Goal: Information Seeking & Learning: Check status

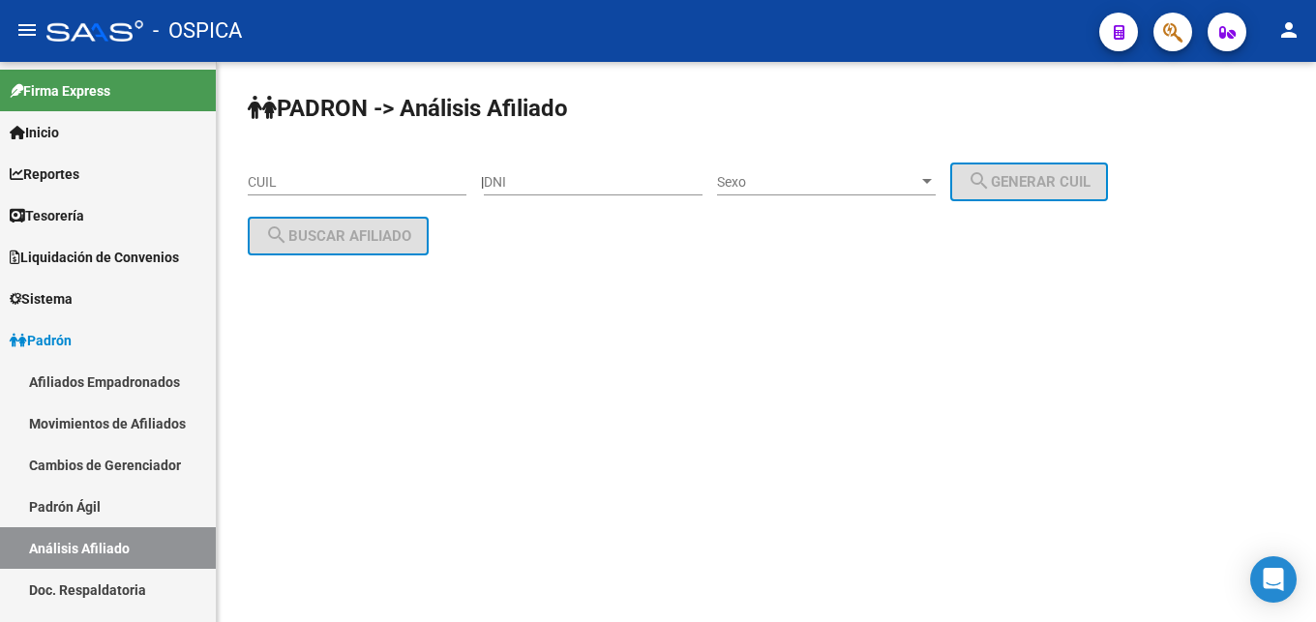
click at [554, 173] on div "DNI" at bounding box center [593, 176] width 219 height 39
paste input "42255682"
type input "42255682"
click at [796, 178] on span "Sexo" at bounding box center [817, 182] width 201 height 16
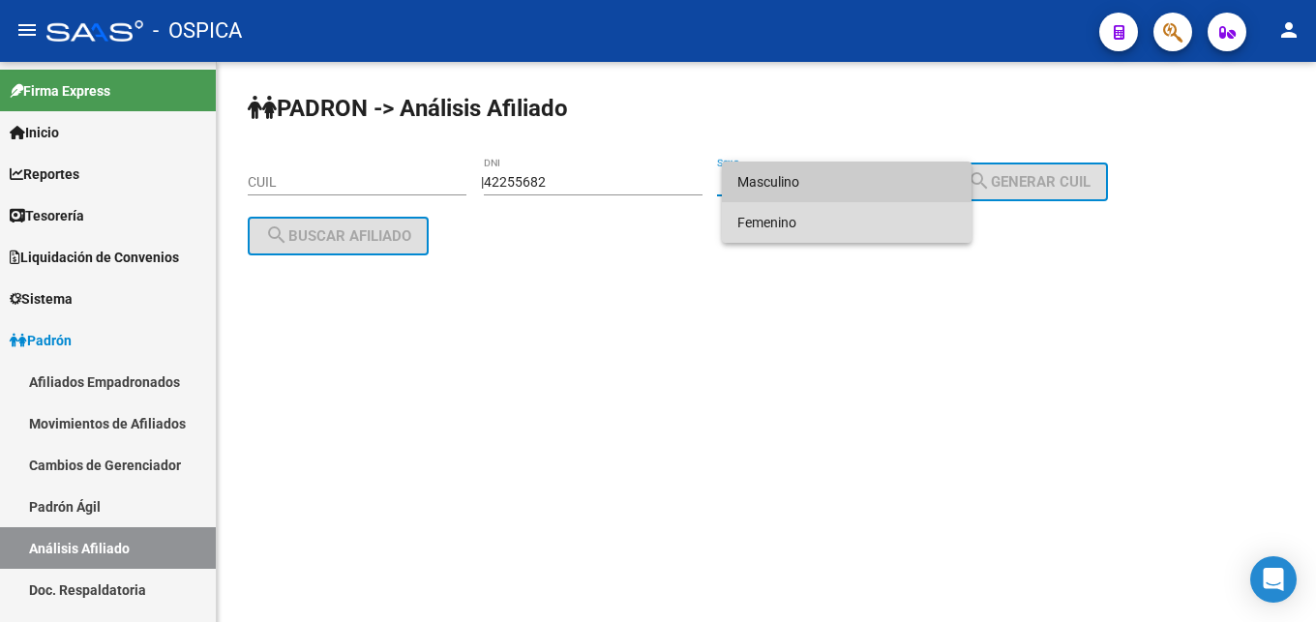
click at [798, 224] on span "Femenino" at bounding box center [847, 222] width 219 height 41
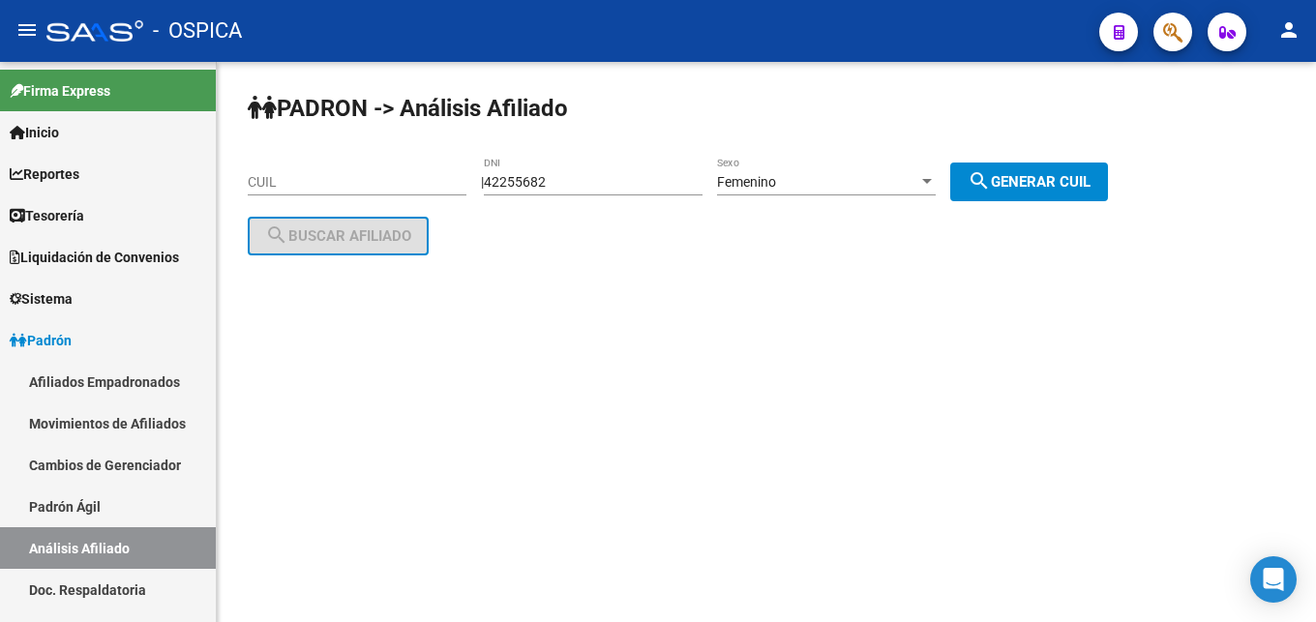
click at [1123, 179] on div "| 42255682 DNI Femenino Sexo search Generar CUIL" at bounding box center [802, 181] width 642 height 15
click at [1009, 194] on button "search Generar CUIL" at bounding box center [1030, 182] width 158 height 39
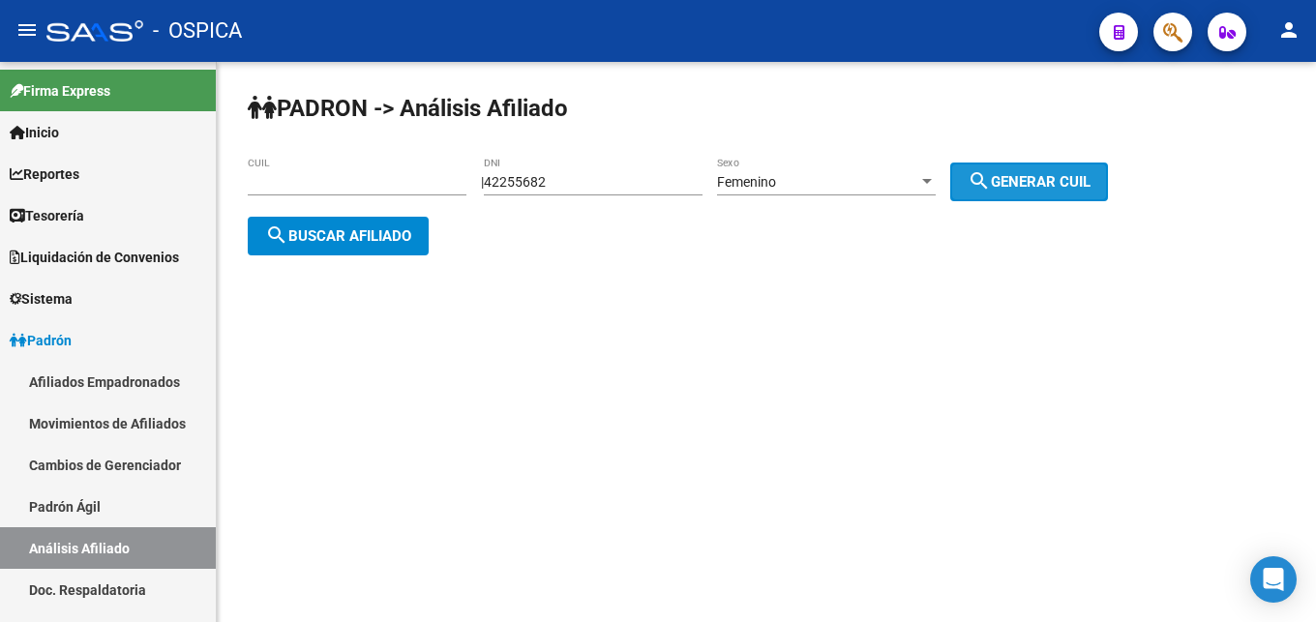
type input "27-42255682-1"
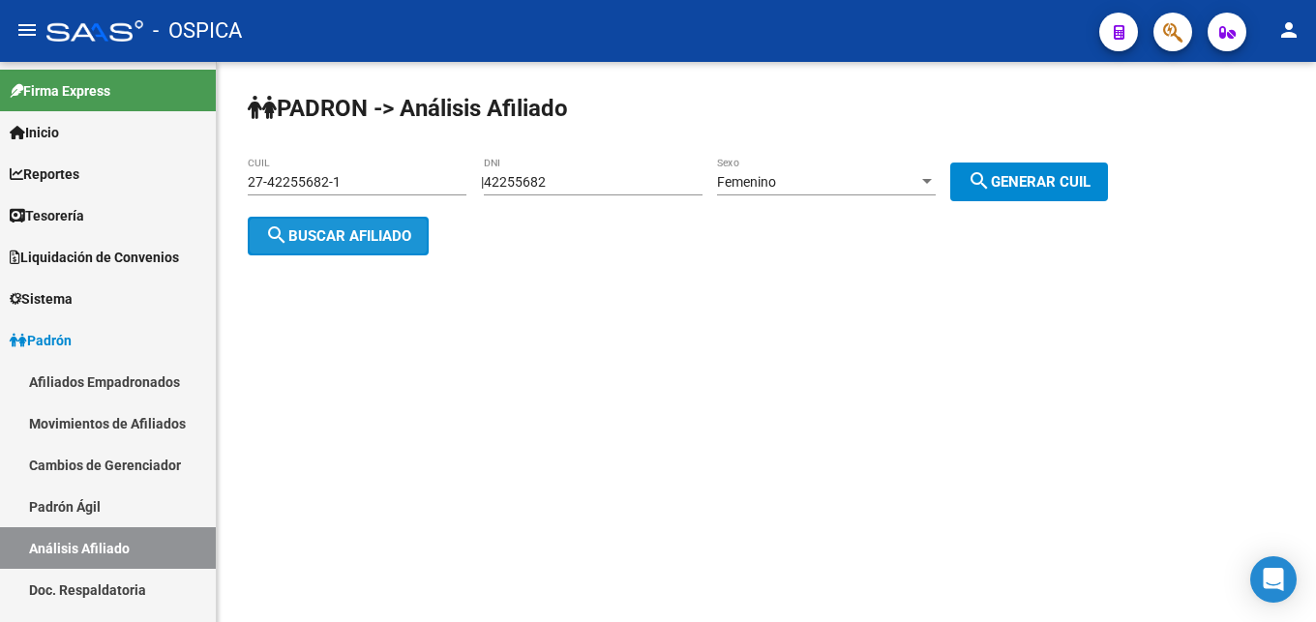
click at [386, 245] on button "search Buscar afiliado" at bounding box center [338, 236] width 181 height 39
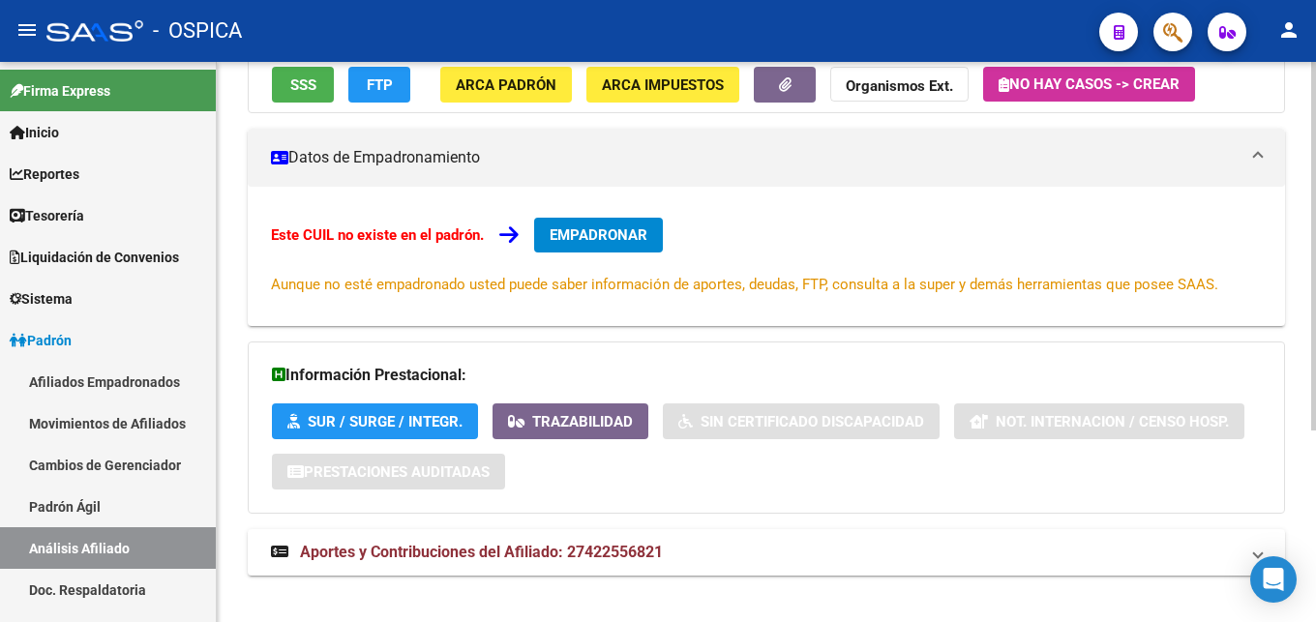
scroll to position [292, 0]
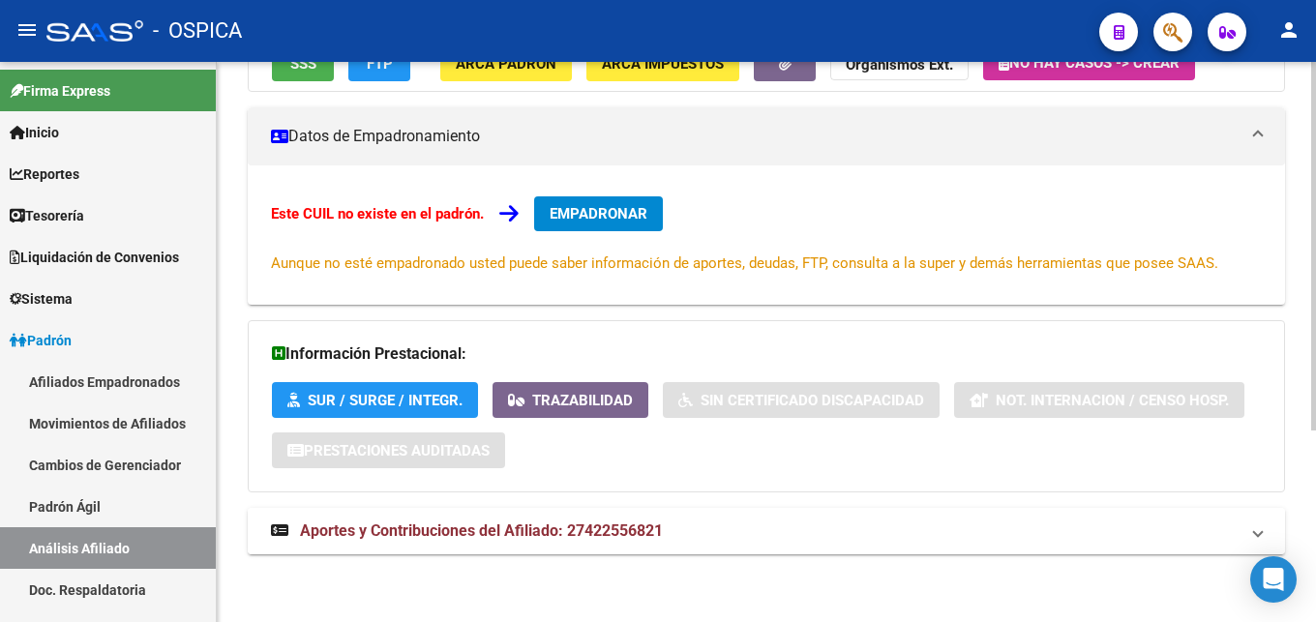
click at [508, 531] on span "Aportes y Contribuciones del Afiliado: 27422556821" at bounding box center [481, 531] width 363 height 18
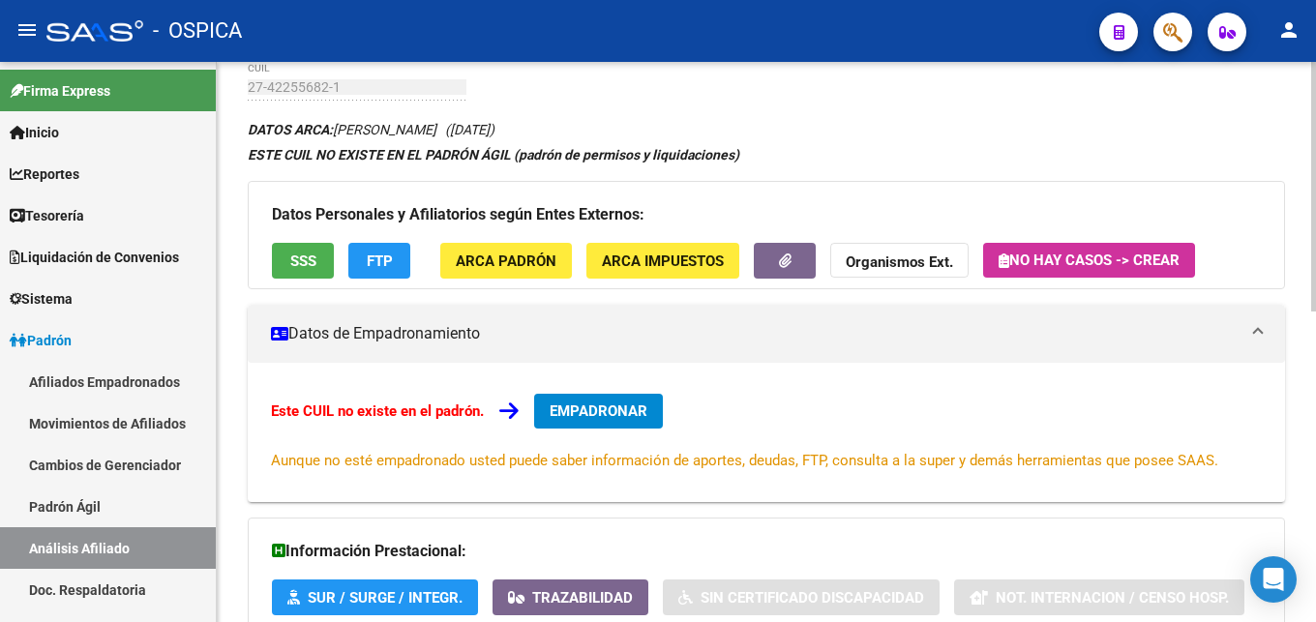
scroll to position [0, 0]
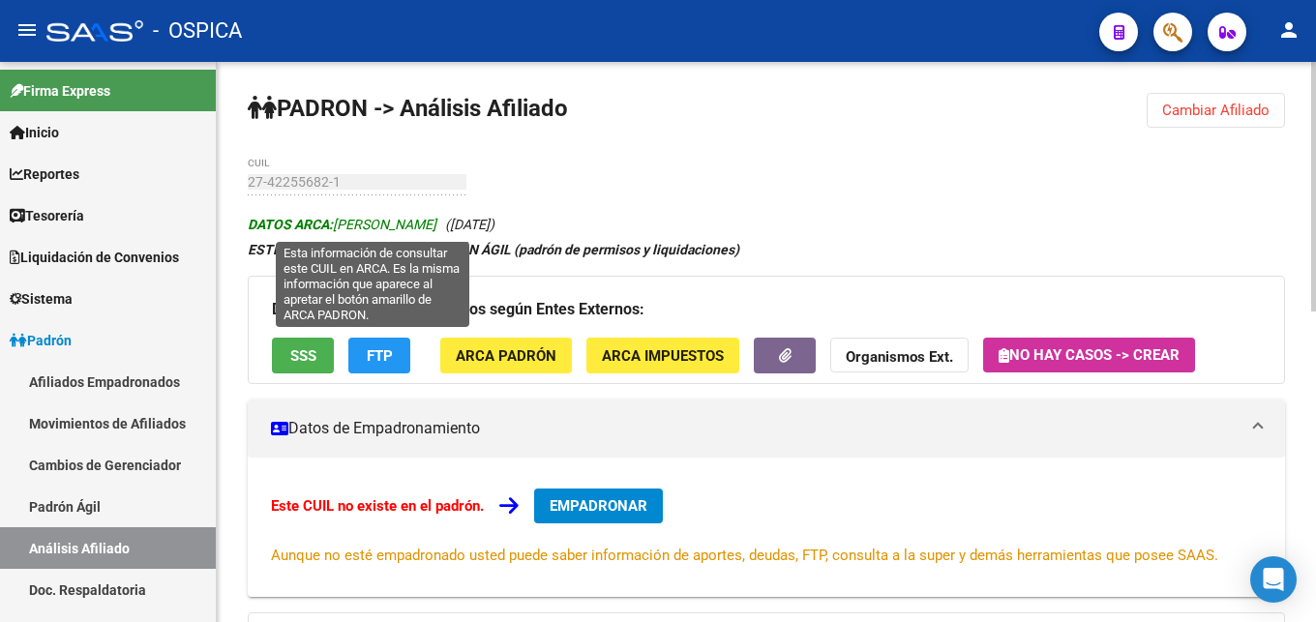
drag, startPoint x: 341, startPoint y: 227, endPoint x: 490, endPoint y: 228, distance: 149.1
click at [437, 228] on span "DATOS ARCA: [PERSON_NAME]" at bounding box center [342, 224] width 189 height 15
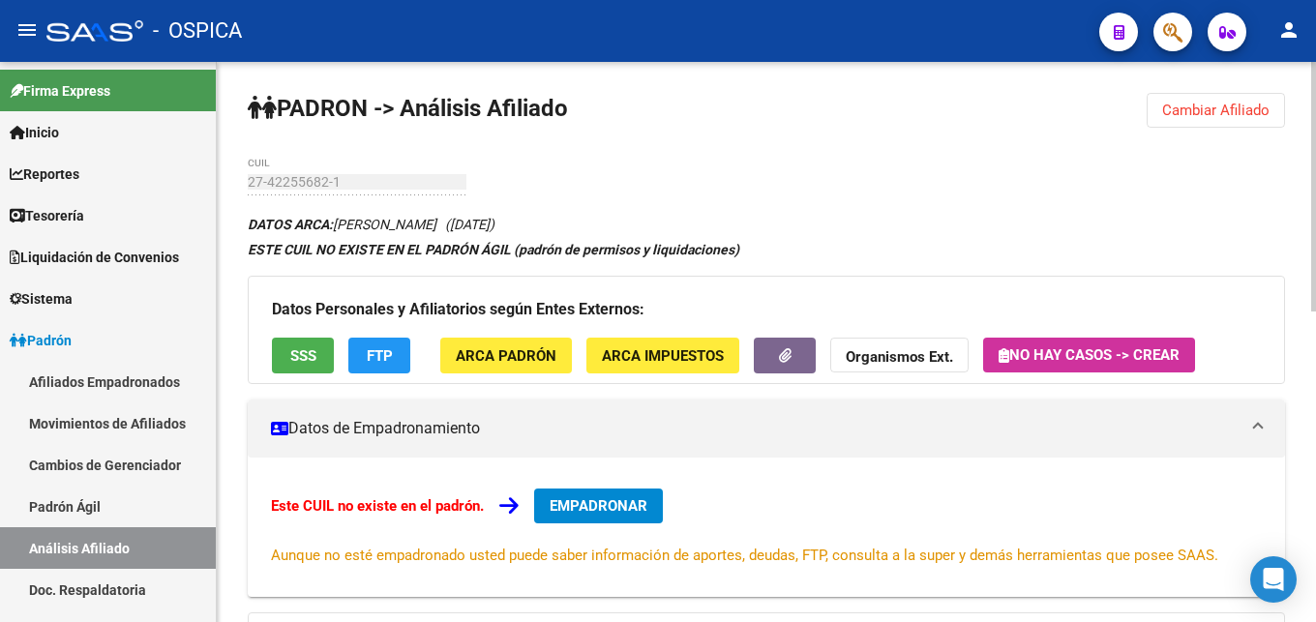
copy span "[PERSON_NAME]"
click at [1178, 113] on span "Cambiar Afiliado" at bounding box center [1216, 110] width 107 height 17
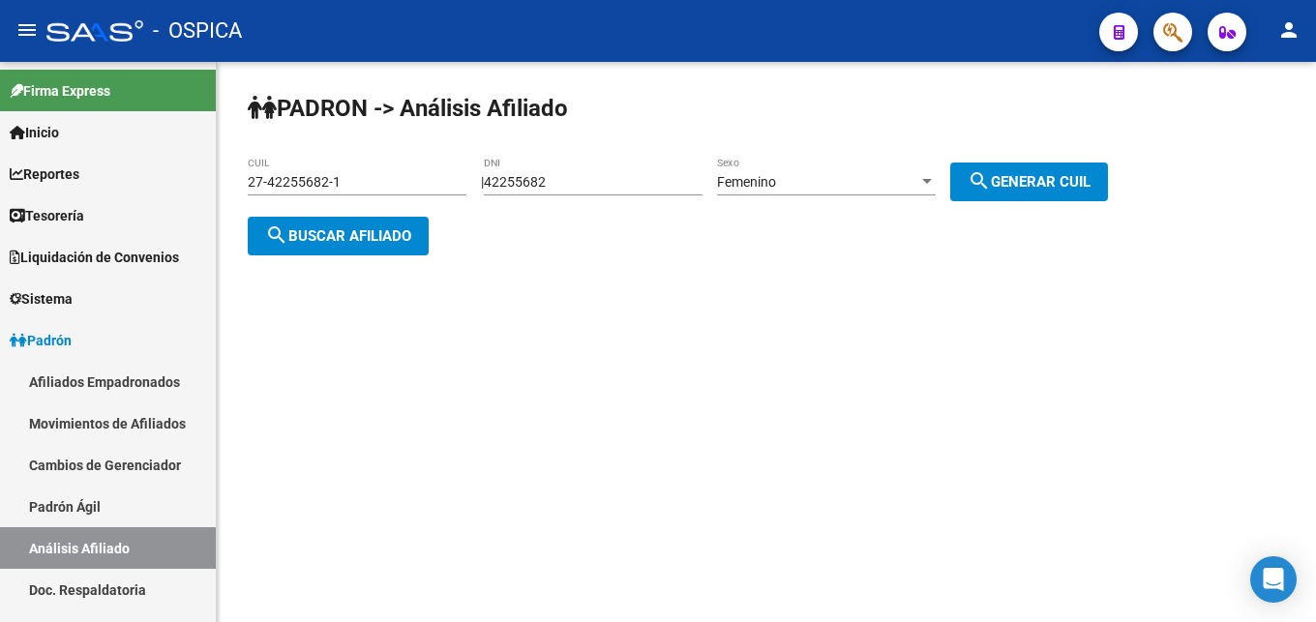
click at [422, 168] on div "27-42255682-1 CUIL" at bounding box center [357, 176] width 219 height 39
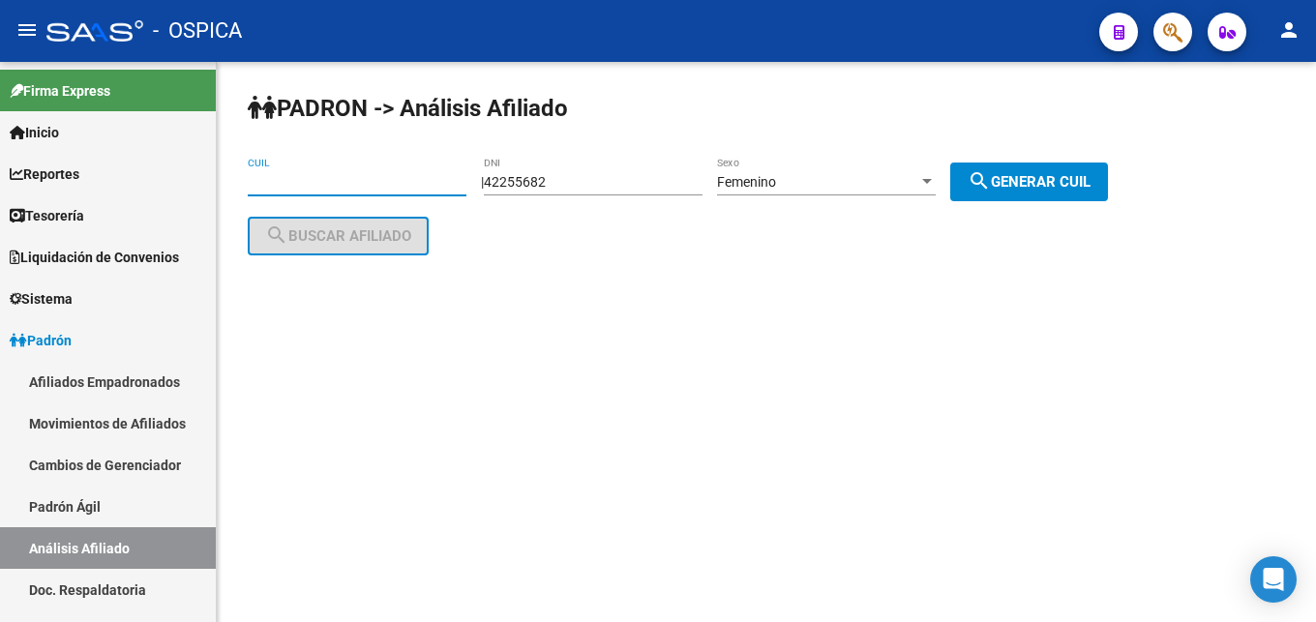
paste input "20-27555438-4"
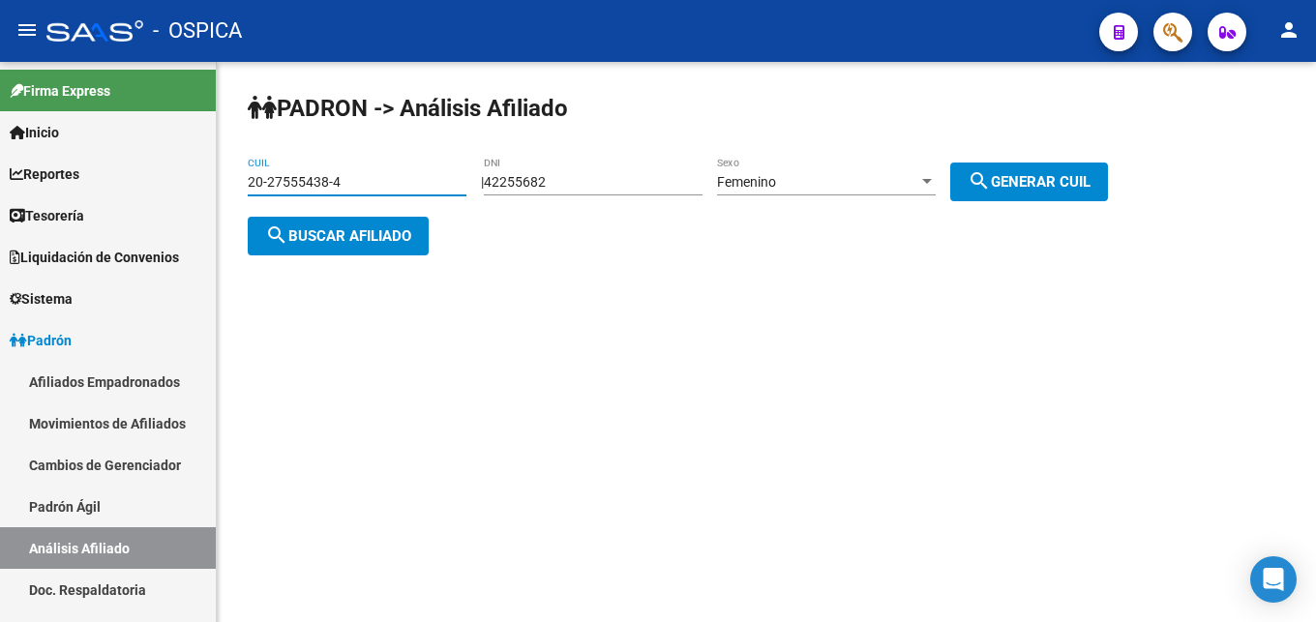
type input "20-27555438-4"
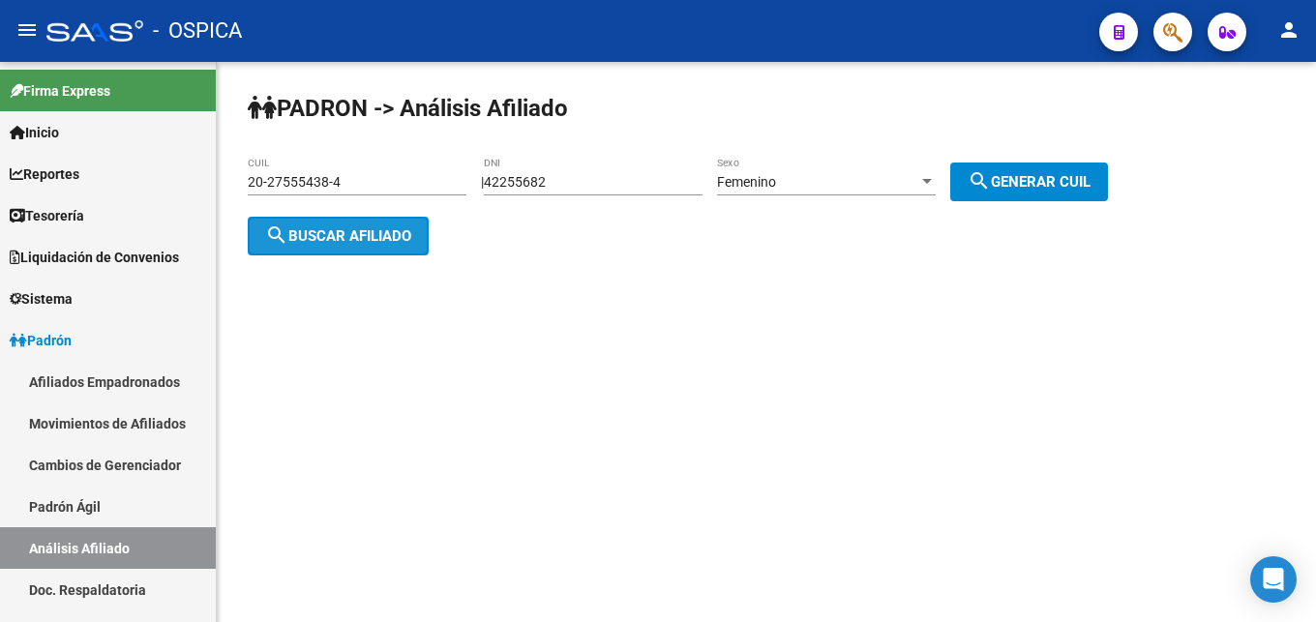
click at [356, 250] on button "search Buscar afiliado" at bounding box center [338, 236] width 181 height 39
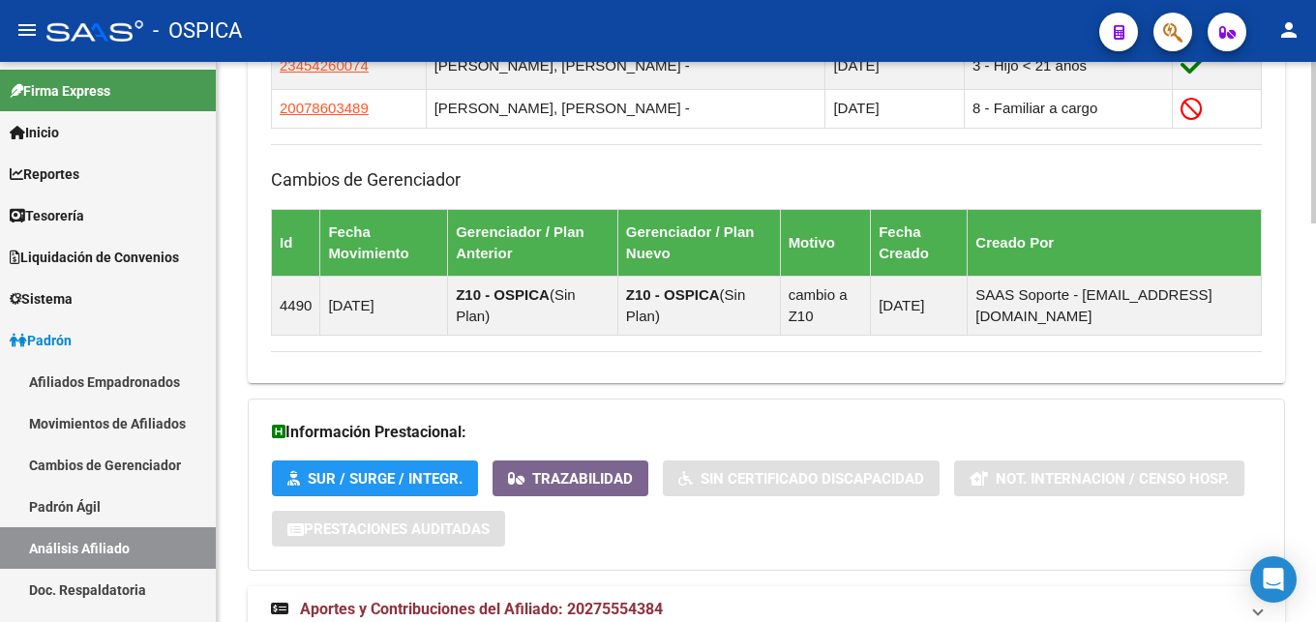
scroll to position [1388, 0]
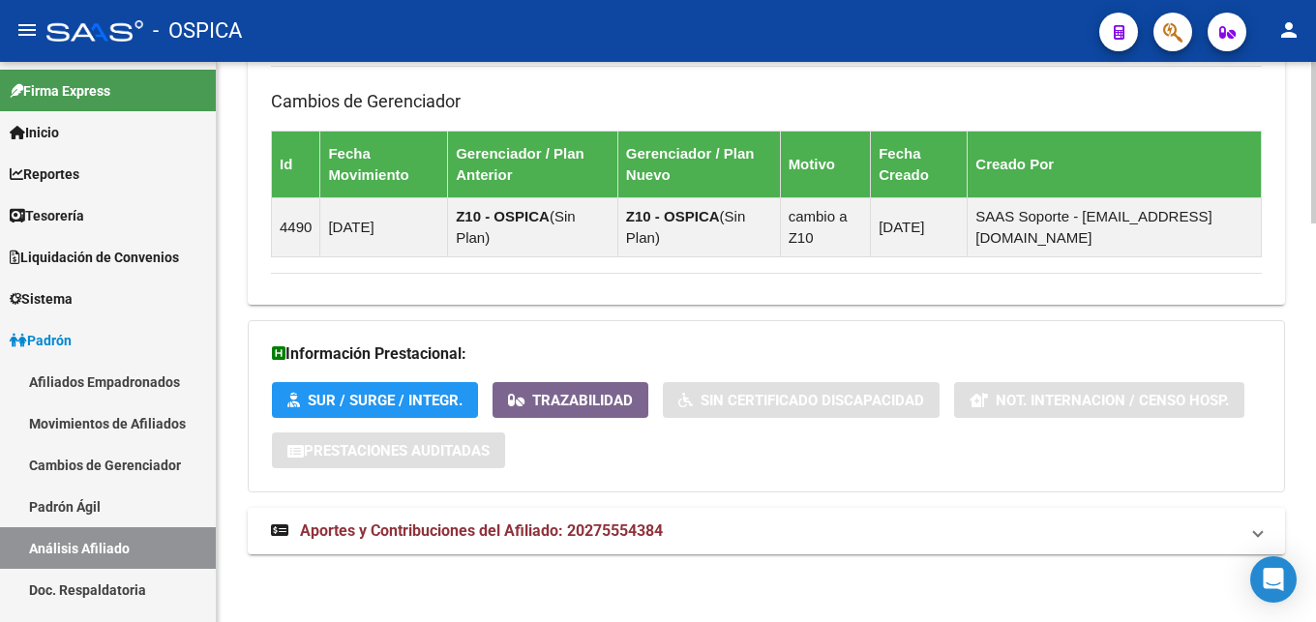
click at [608, 529] on span "Aportes y Contribuciones del Afiliado: 20275554384" at bounding box center [481, 531] width 363 height 18
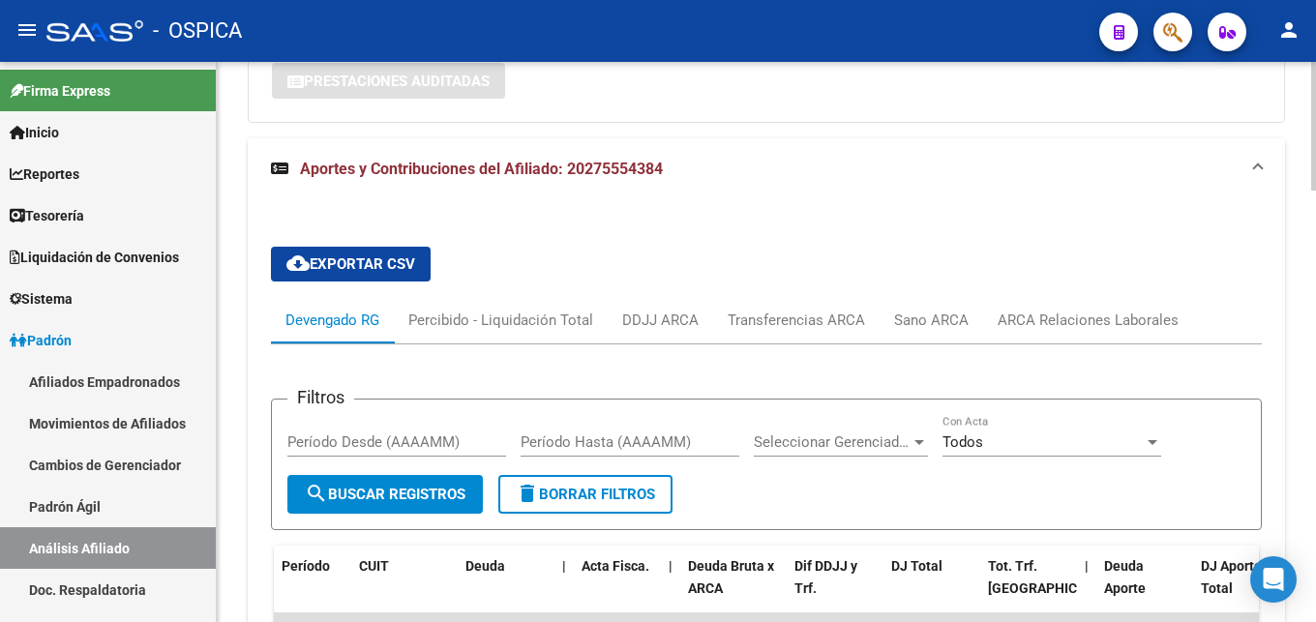
scroll to position [1887, 0]
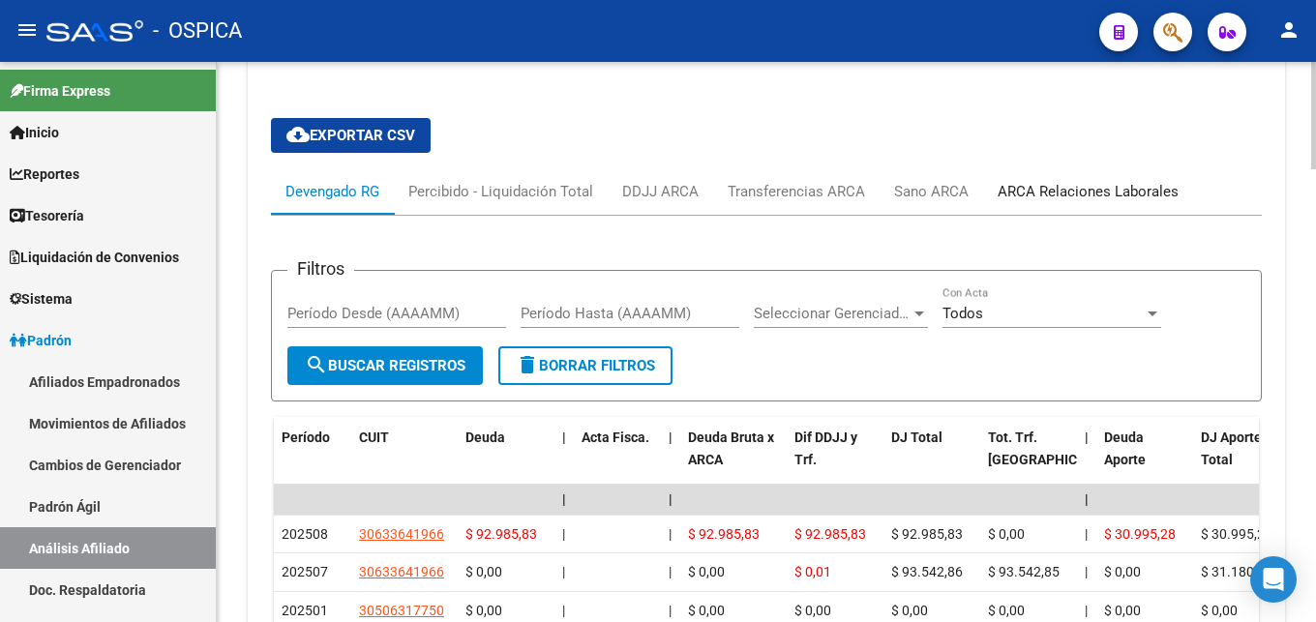
click at [1140, 205] on div "ARCA Relaciones Laborales" at bounding box center [1088, 191] width 210 height 46
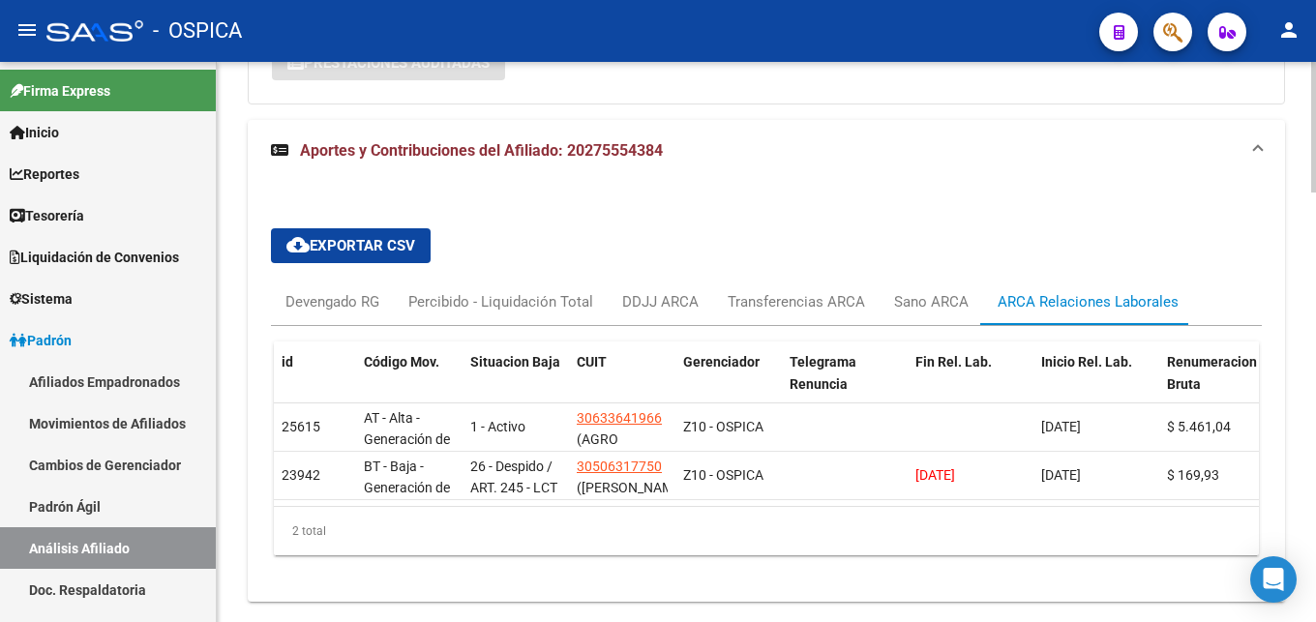
scroll to position [1840, 0]
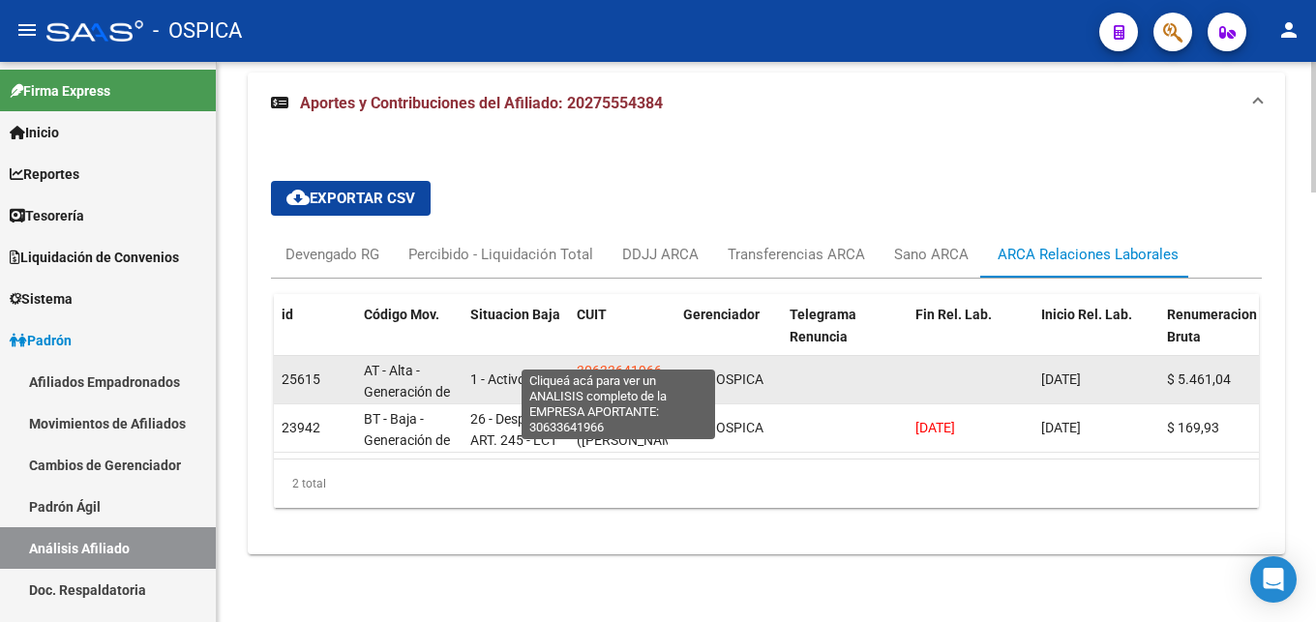
click at [602, 363] on span "30633641966" at bounding box center [619, 370] width 85 height 15
type textarea "30633641966"
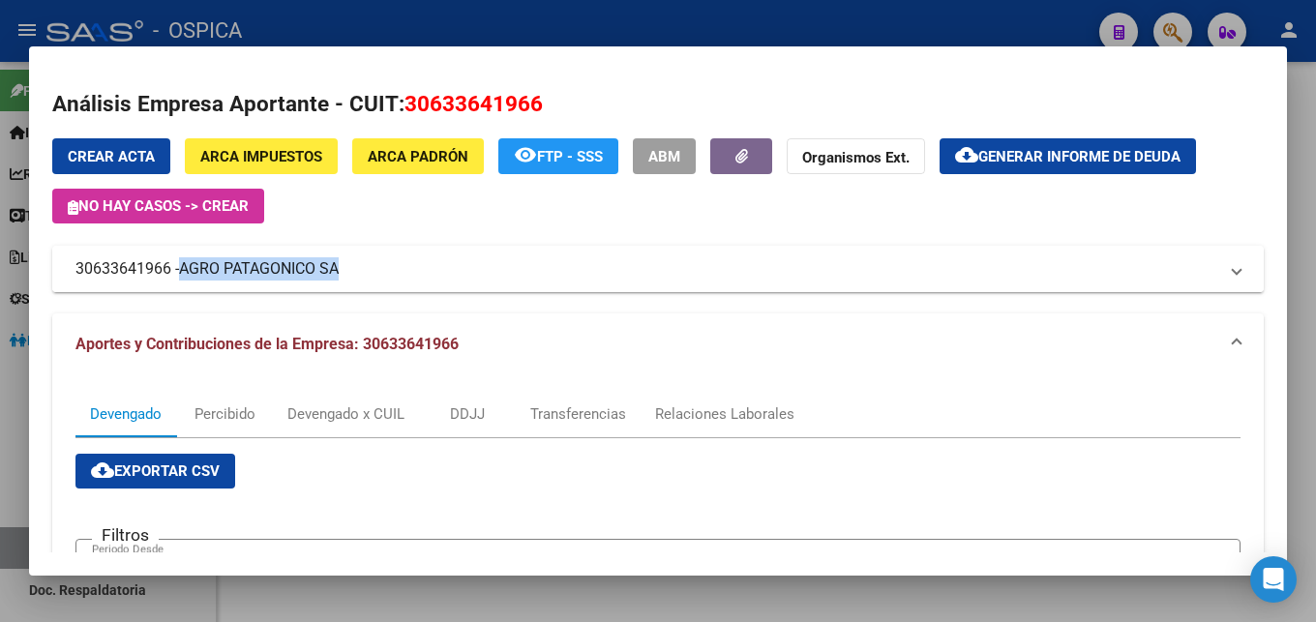
drag, startPoint x: 186, startPoint y: 271, endPoint x: 348, endPoint y: 286, distance: 162.3
click at [348, 281] on span "30633641966 - AGRO PATAGONICO SA" at bounding box center [655, 268] width 1158 height 23
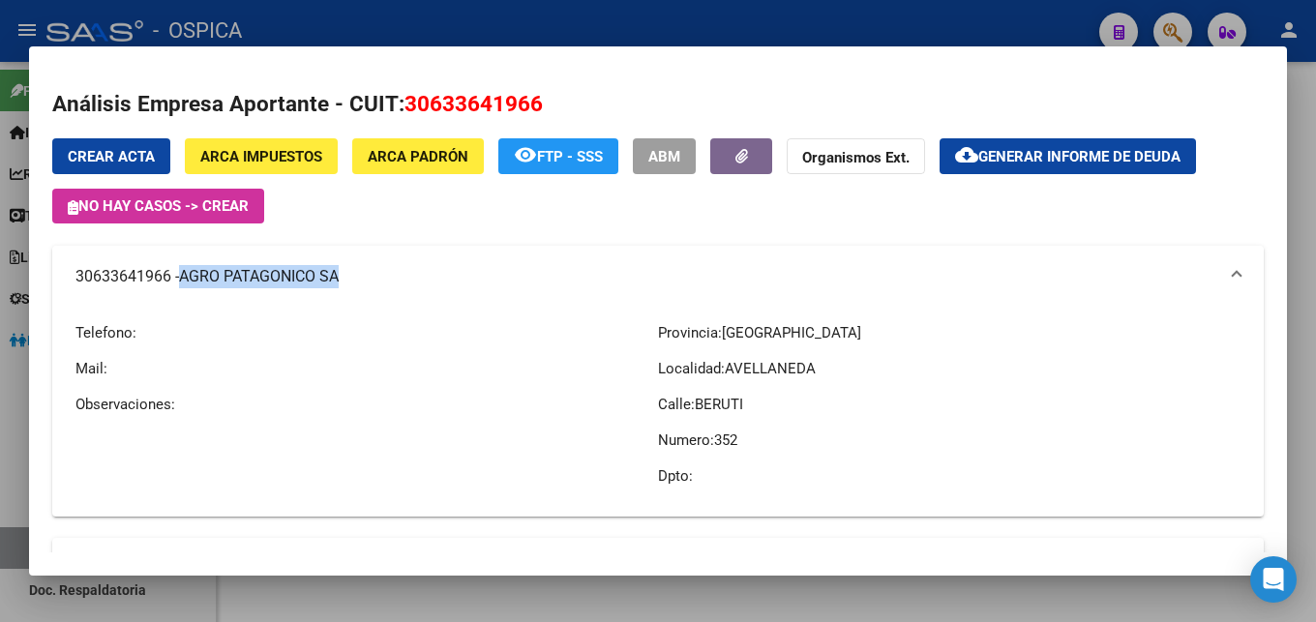
copy span "AGRO PATAGONICO SA"
click at [559, 28] on div at bounding box center [658, 311] width 1316 height 622
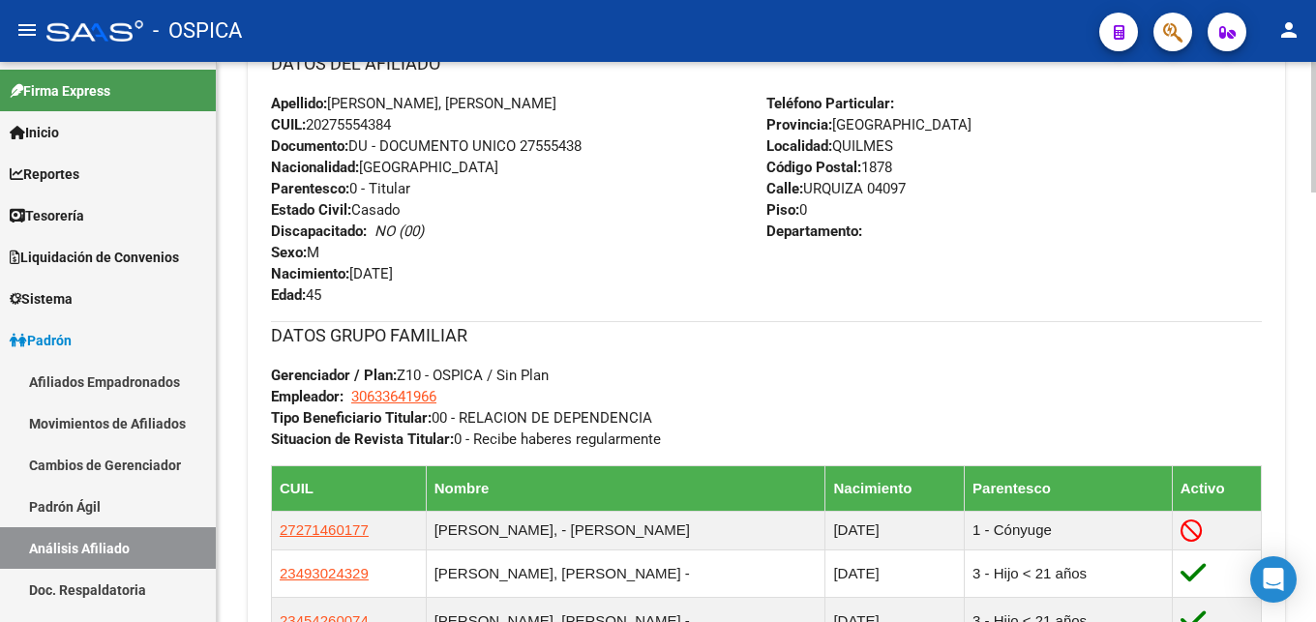
scroll to position [0, 0]
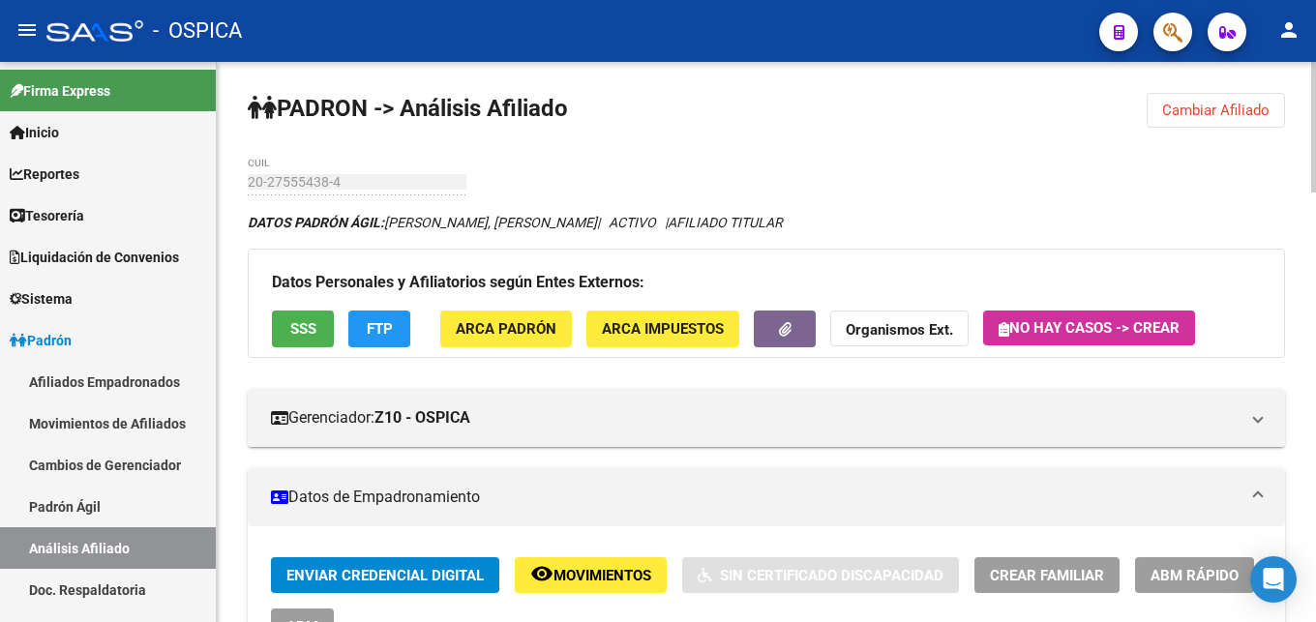
click at [1161, 118] on button "Cambiar Afiliado" at bounding box center [1216, 110] width 138 height 35
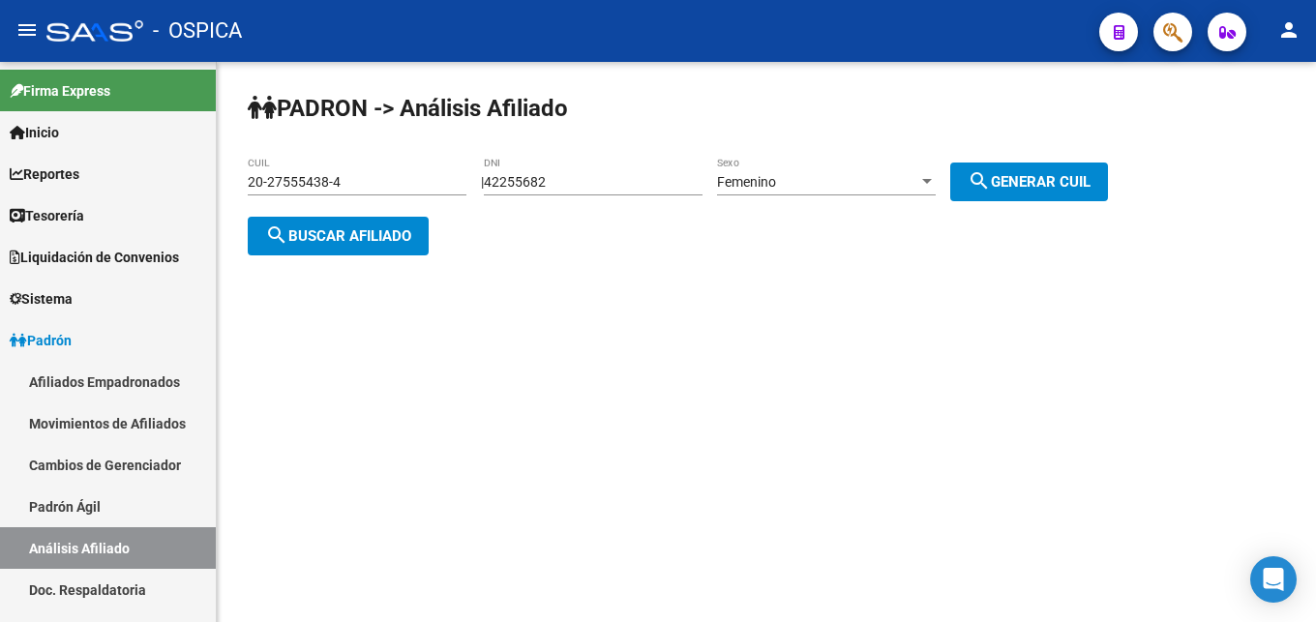
click at [384, 184] on input "20-27555438-4" at bounding box center [357, 182] width 219 height 16
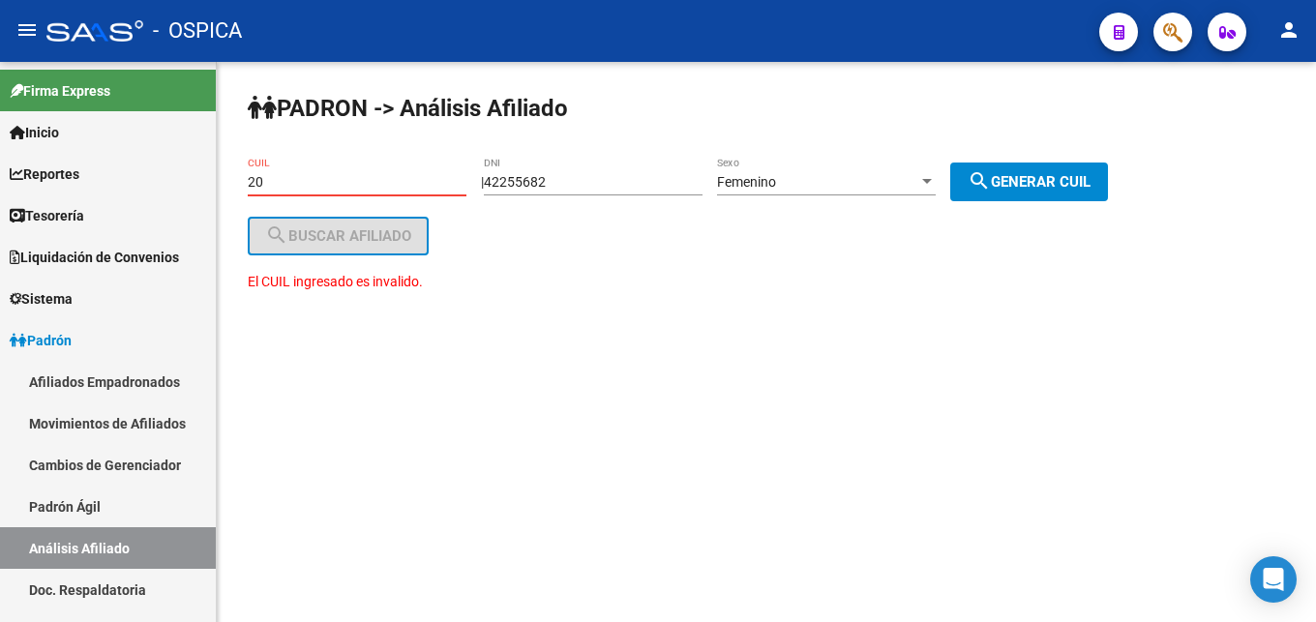
type input "2"
click at [862, 175] on div "Femenino" at bounding box center [817, 182] width 201 height 16
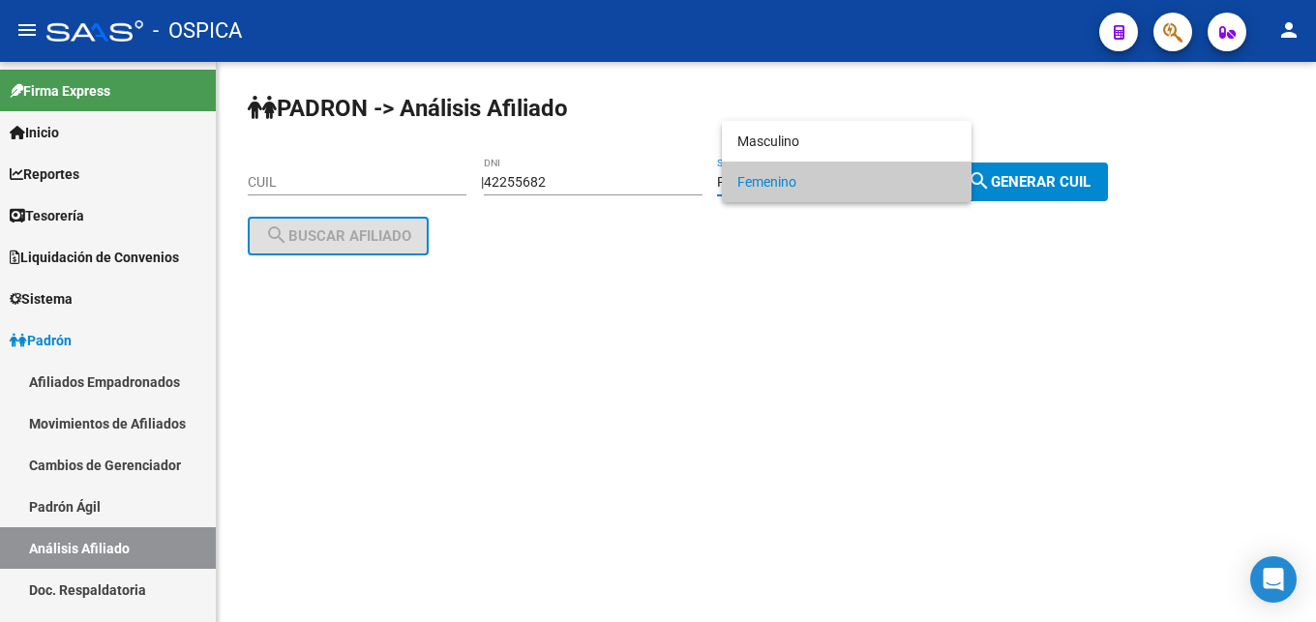
click at [674, 191] on div at bounding box center [658, 311] width 1316 height 622
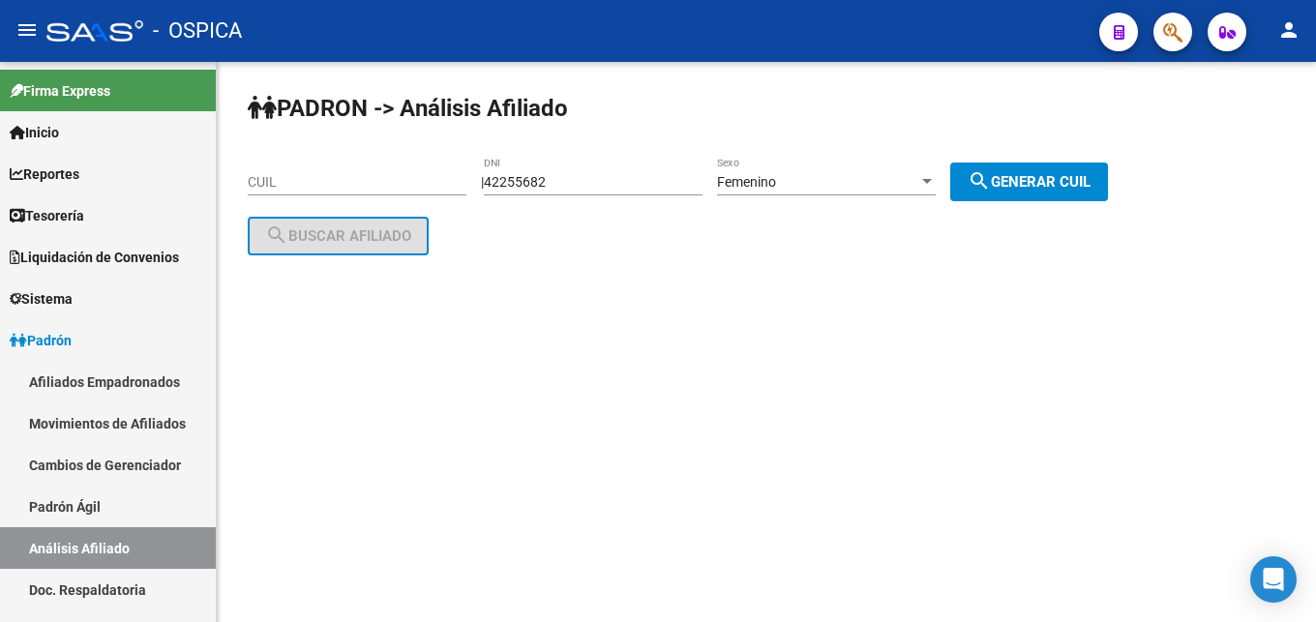
click at [683, 186] on input "42255682" at bounding box center [593, 182] width 219 height 16
type input "4"
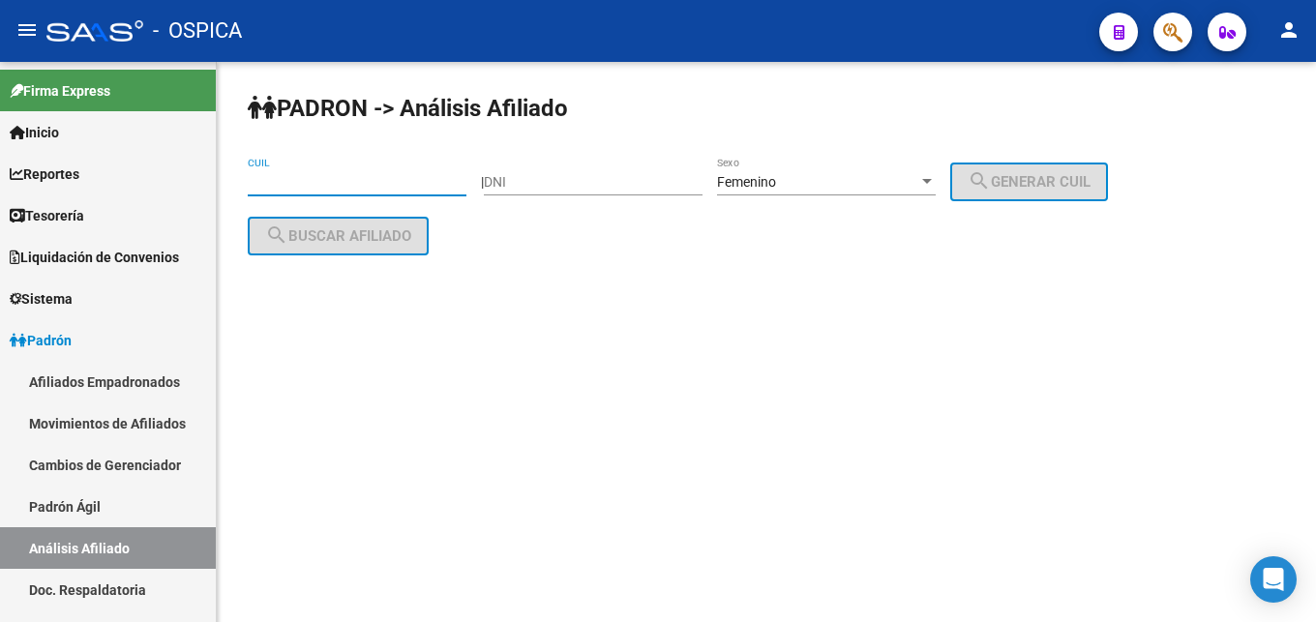
paste input "27-32190951-0"
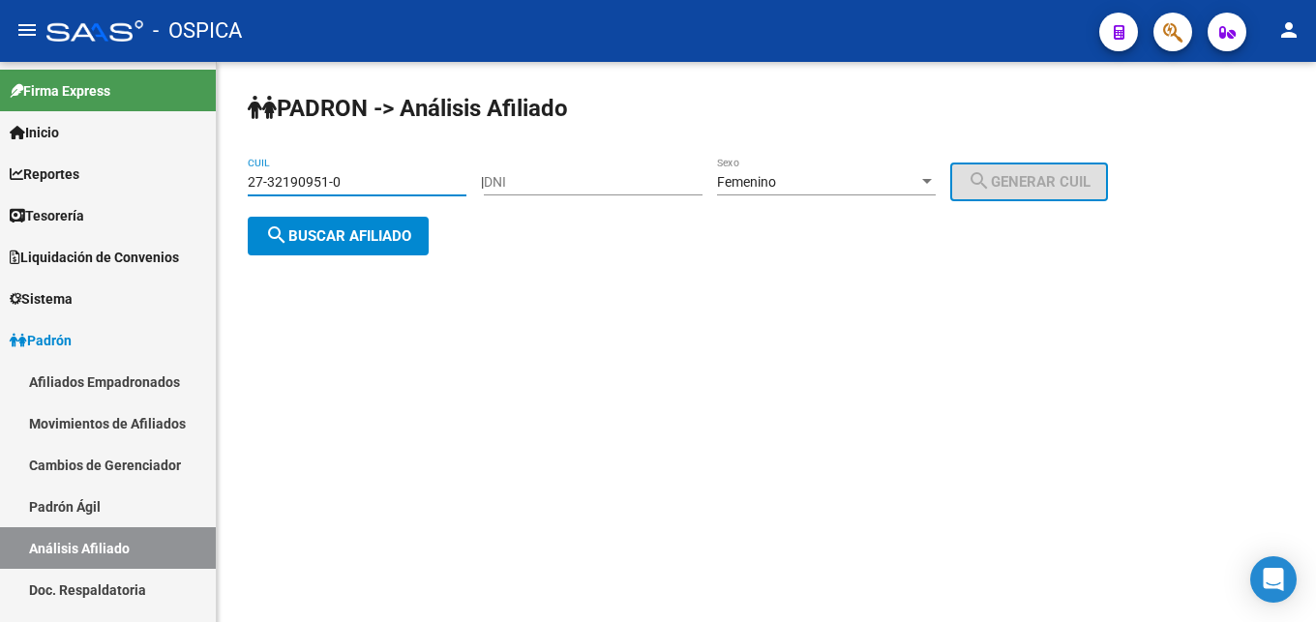
type input "27-32190951-0"
click at [366, 236] on span "search Buscar afiliado" at bounding box center [338, 235] width 146 height 17
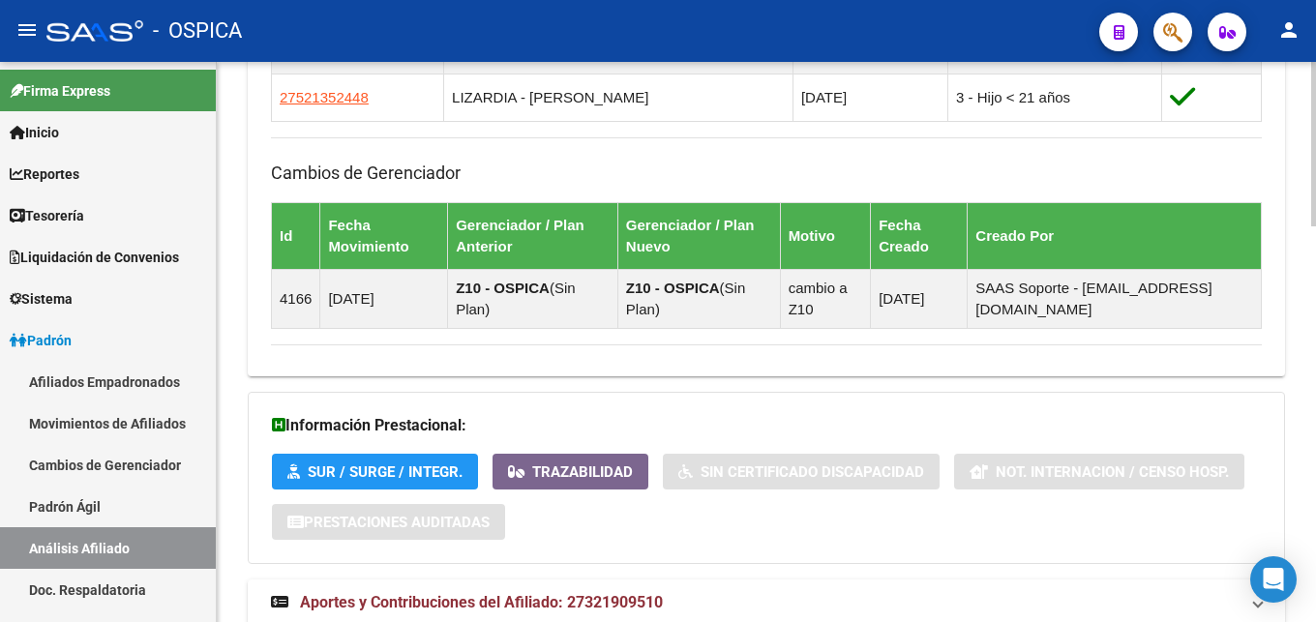
scroll to position [1353, 0]
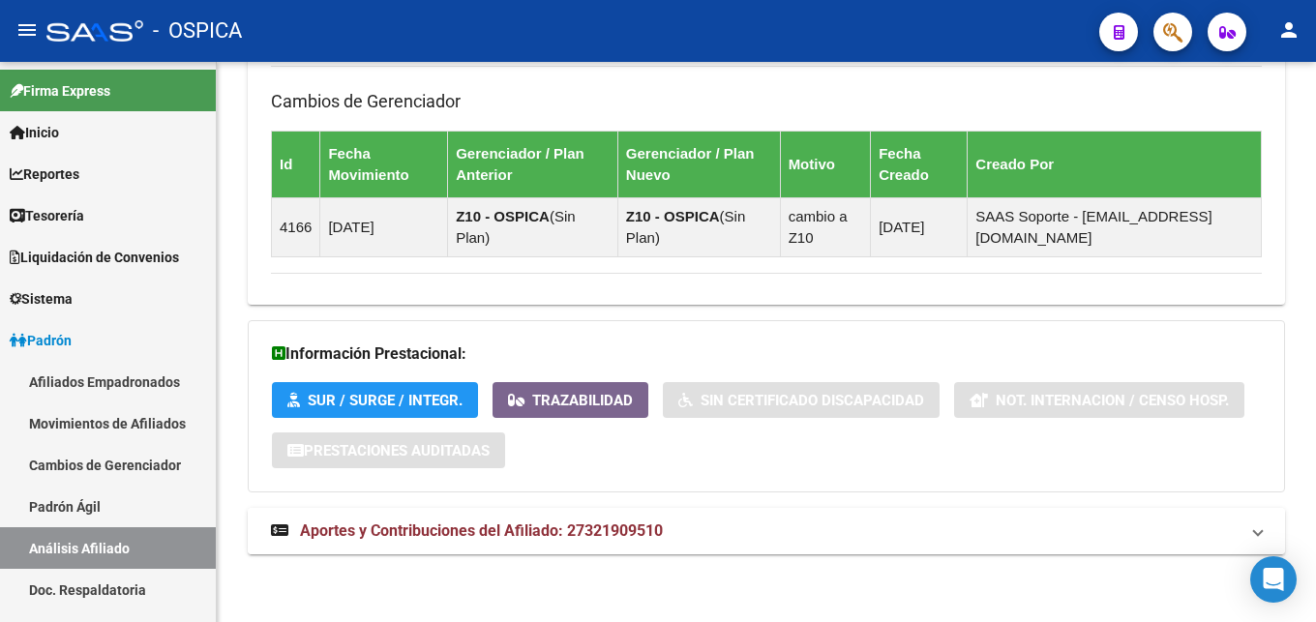
click at [644, 541] on strong "Aportes y Contribuciones del Afiliado: 27321909510" at bounding box center [467, 531] width 392 height 21
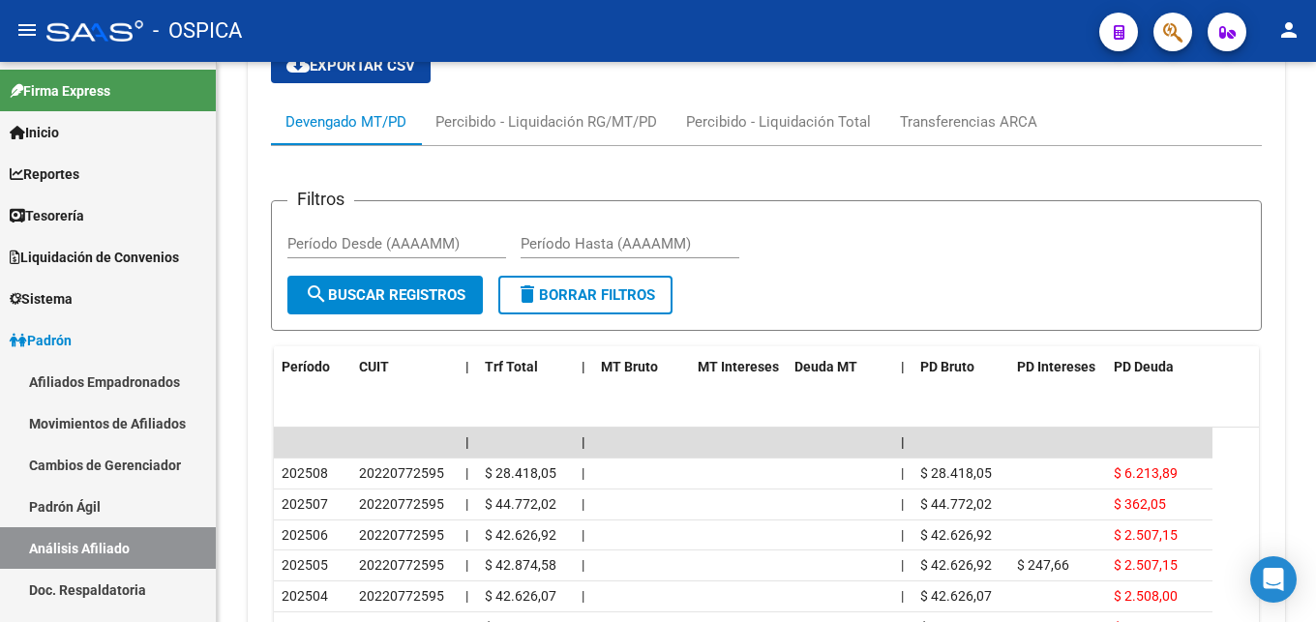
scroll to position [1946, 0]
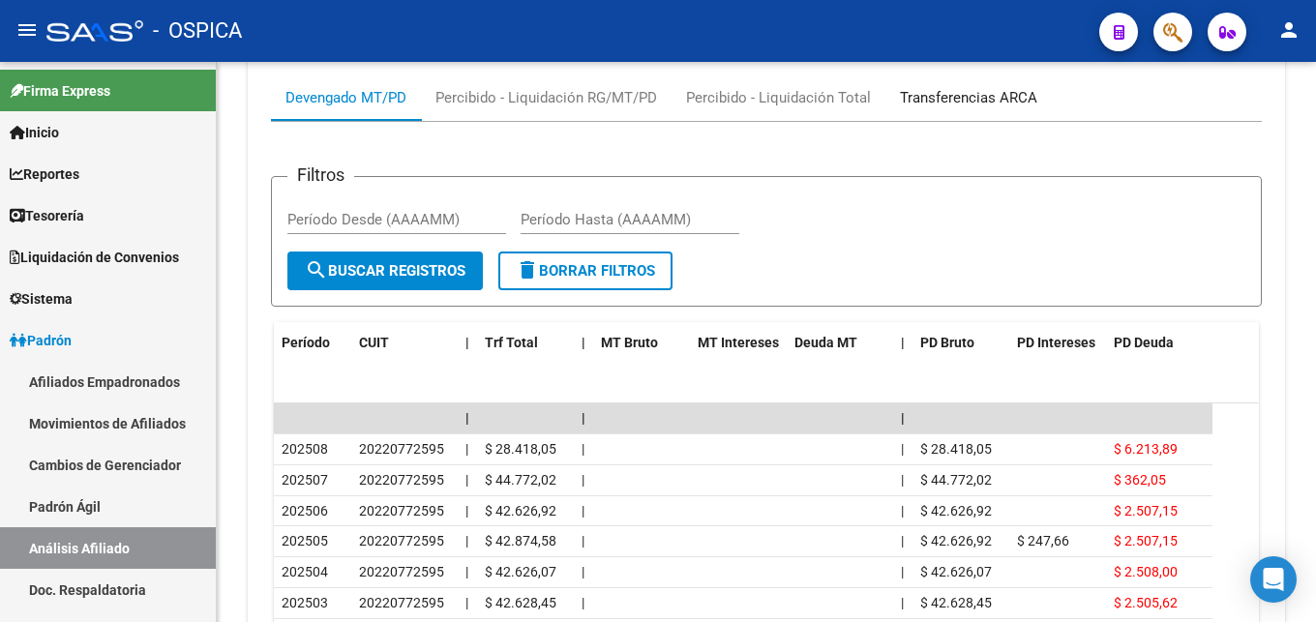
click at [952, 105] on div "Transferencias ARCA" at bounding box center [968, 97] width 137 height 21
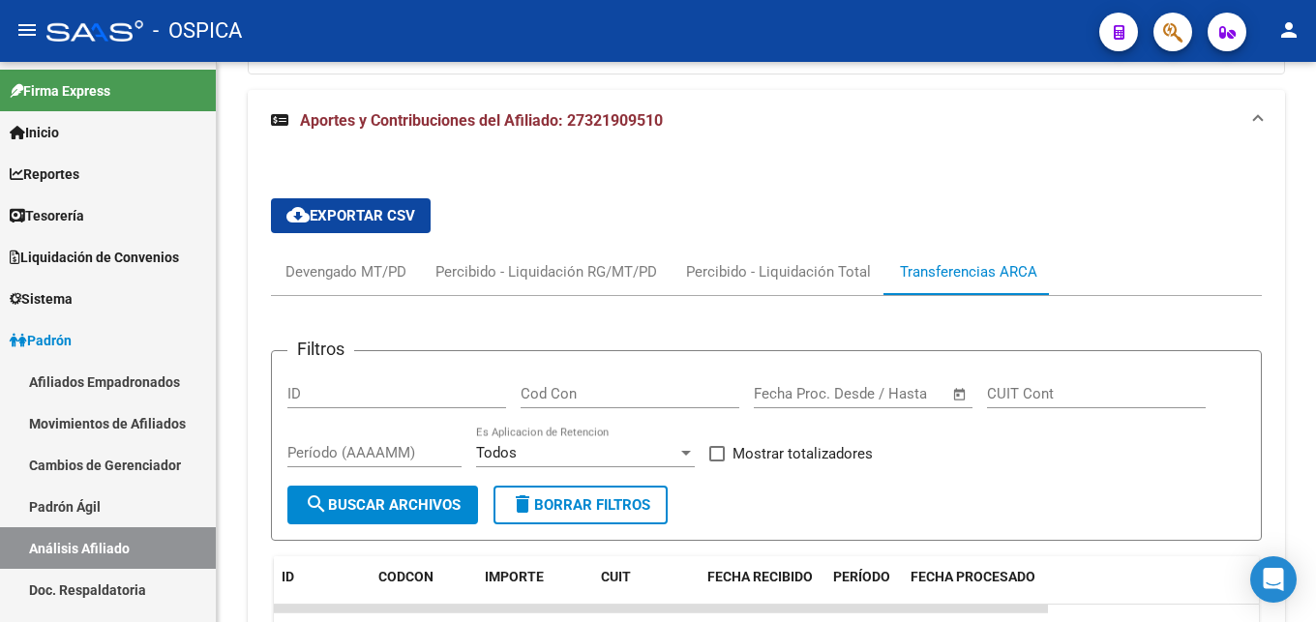
scroll to position [1939, 0]
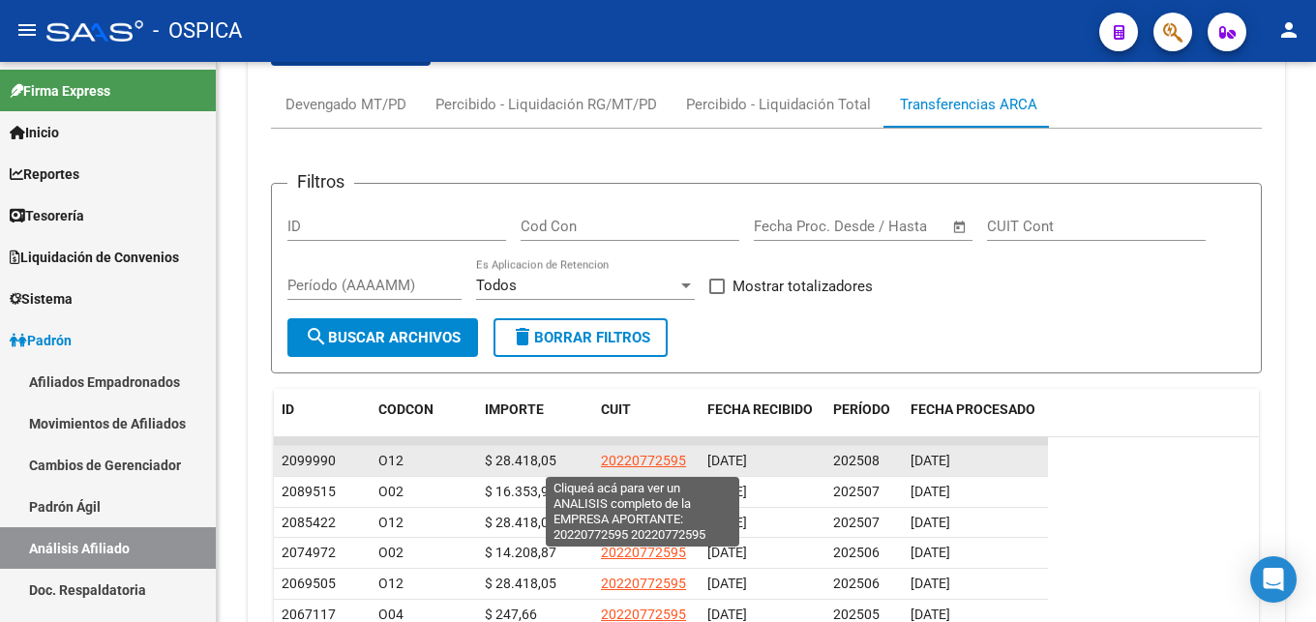
click at [621, 464] on span "20220772595" at bounding box center [643, 460] width 85 height 15
type textarea "20220772595"
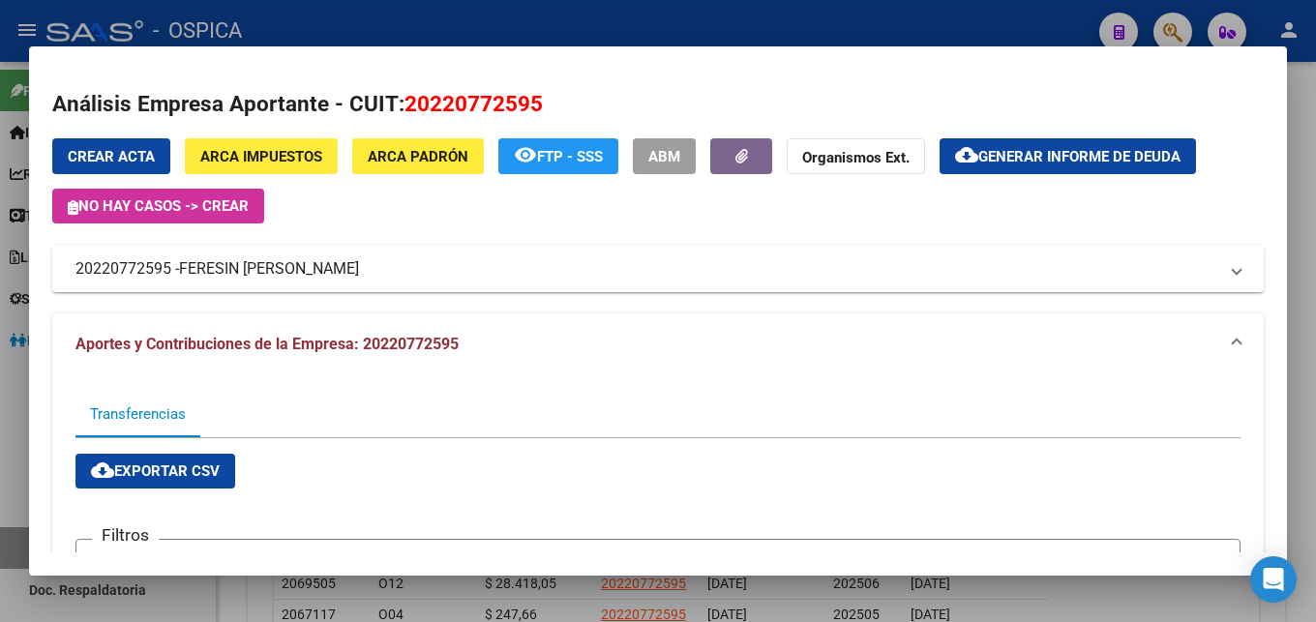
click at [458, 21] on div at bounding box center [658, 311] width 1316 height 622
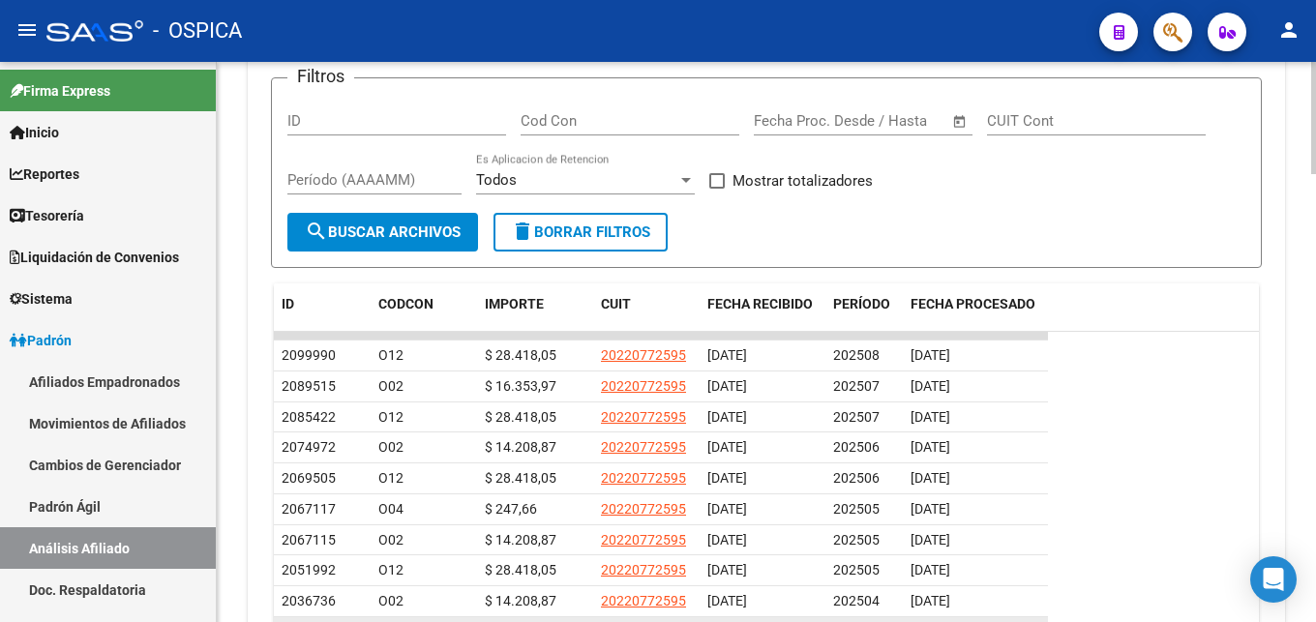
scroll to position [2136, 0]
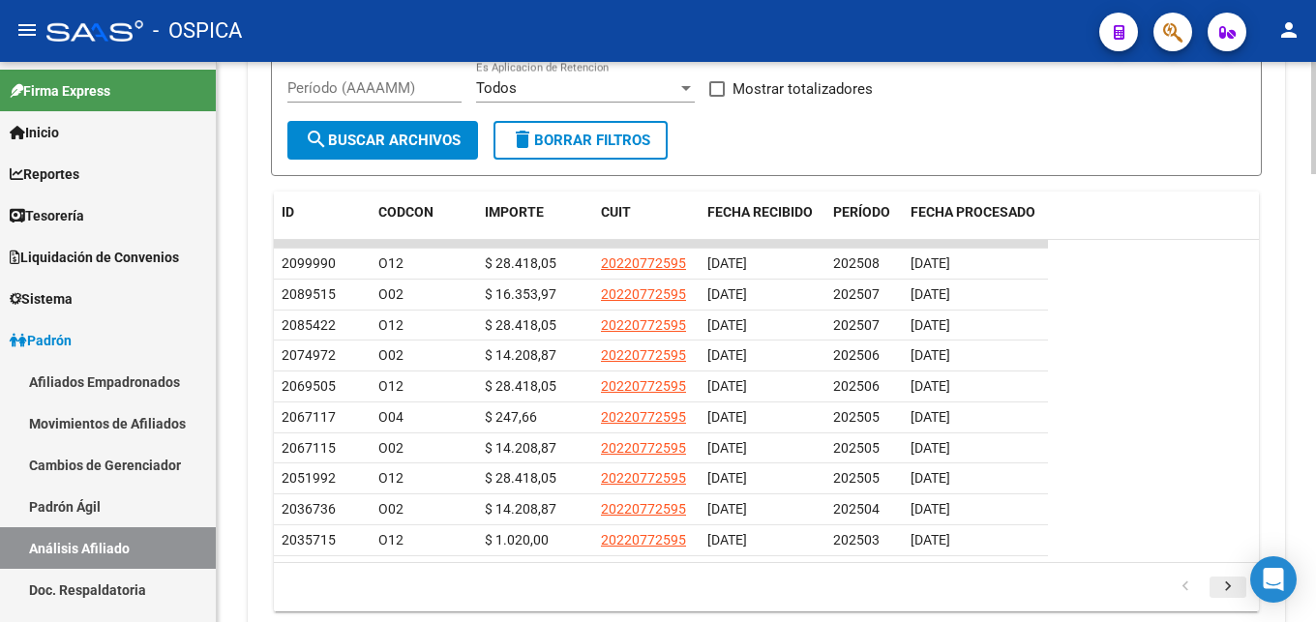
click at [1231, 590] on icon "go to next page" at bounding box center [1228, 589] width 25 height 23
click at [1187, 590] on icon "go to previous page" at bounding box center [1185, 589] width 25 height 23
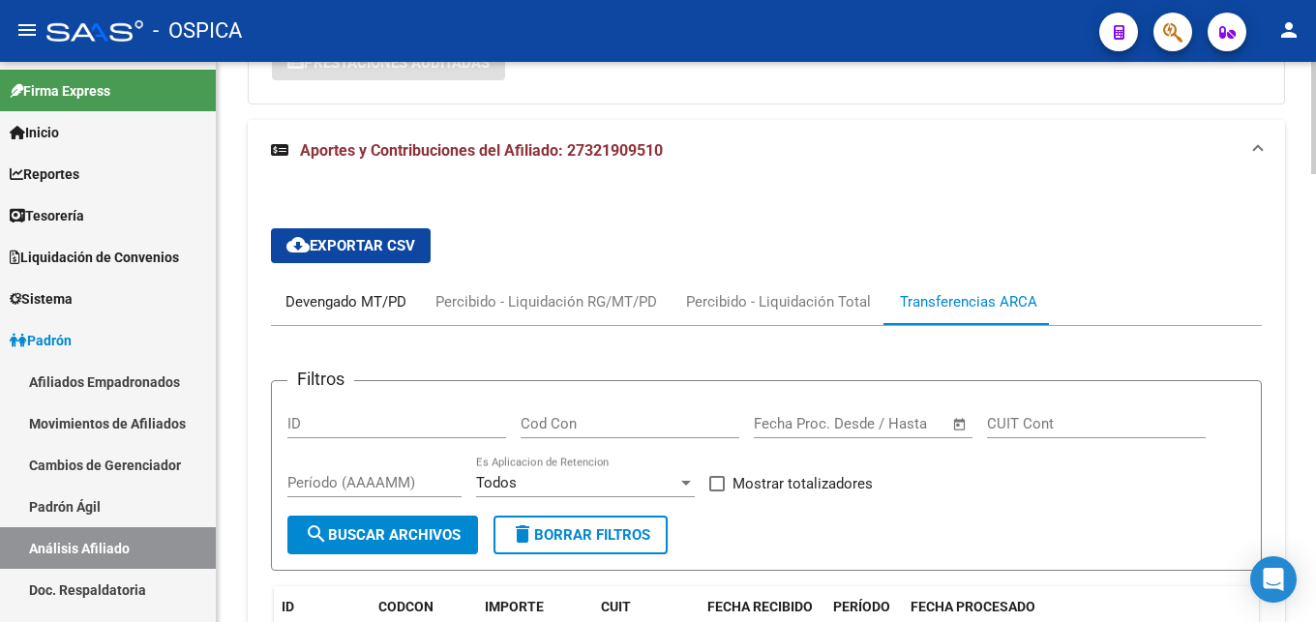
click at [375, 306] on div "Devengado MT/PD" at bounding box center [346, 301] width 121 height 21
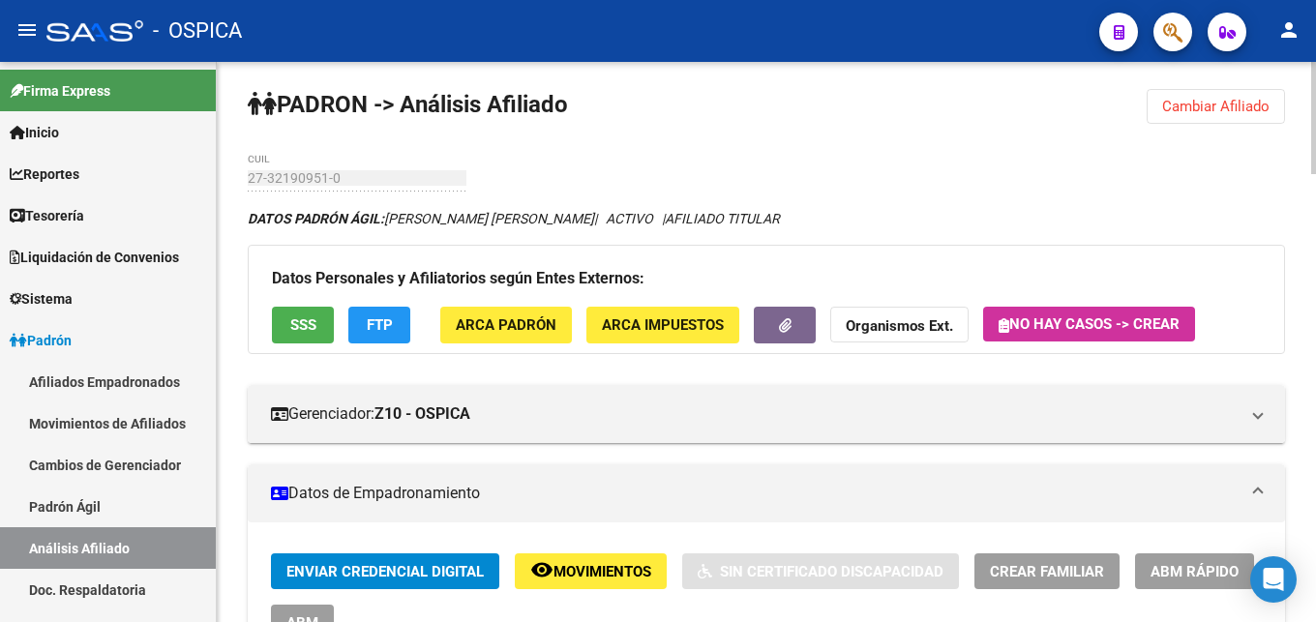
scroll to position [0, 0]
